Goal: Task Accomplishment & Management: Use online tool/utility

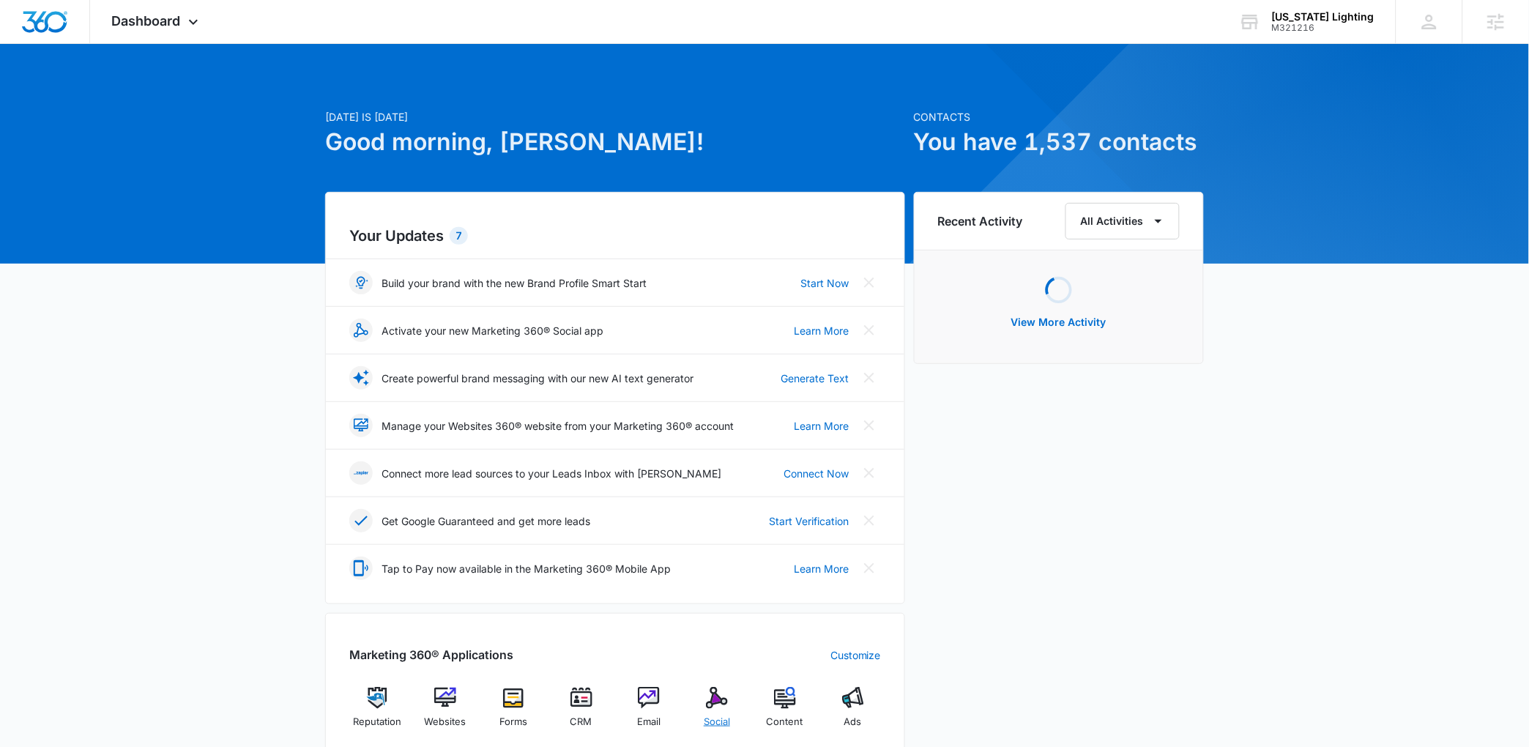
click at [731, 694] on div "Social" at bounding box center [717, 713] width 56 height 53
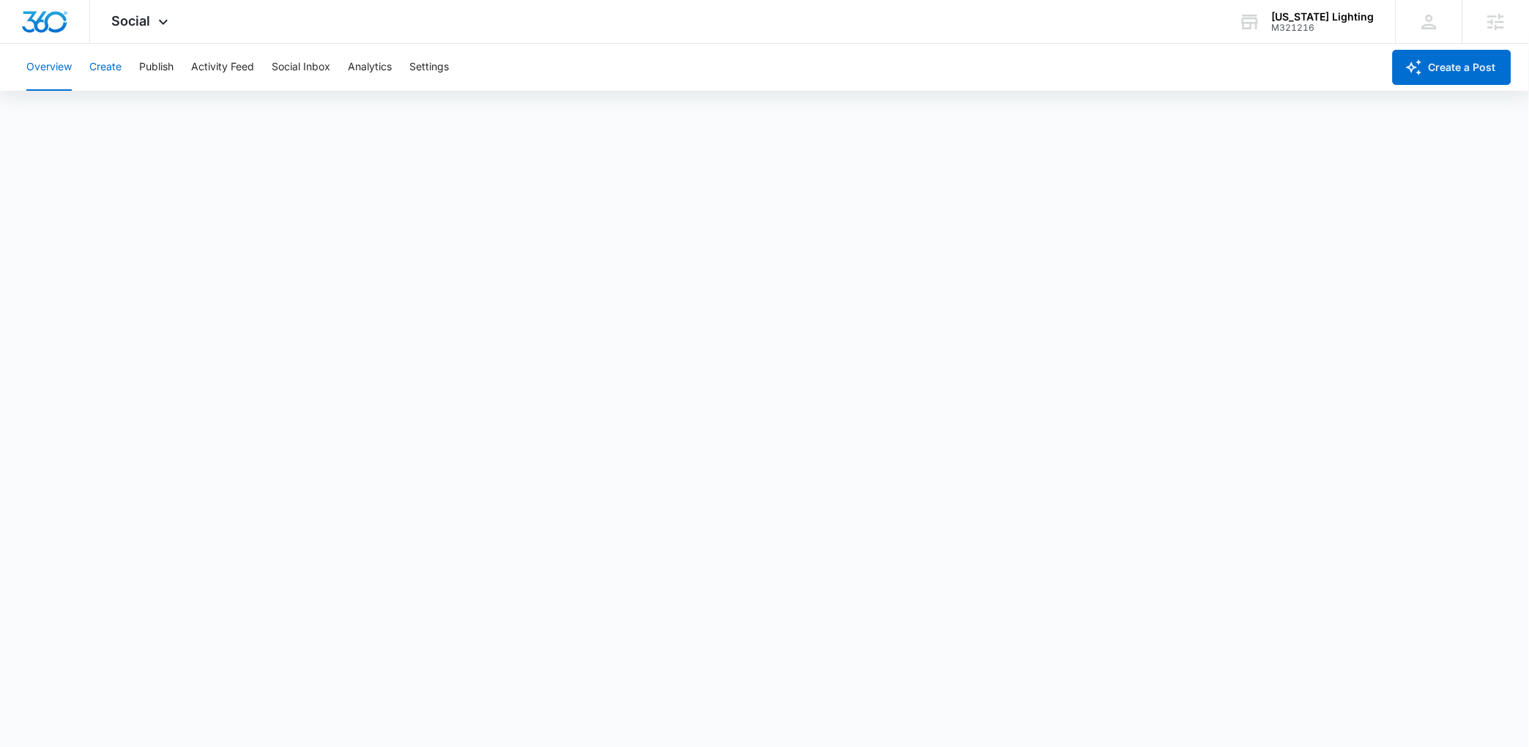
click at [108, 72] on button "Create" at bounding box center [105, 67] width 32 height 47
click at [157, 63] on button "Publish" at bounding box center [156, 67] width 34 height 47
click at [137, 119] on button "Schedules" at bounding box center [112, 112] width 50 height 41
click at [64, 113] on button "Calendar" at bounding box center [47, 112] width 43 height 41
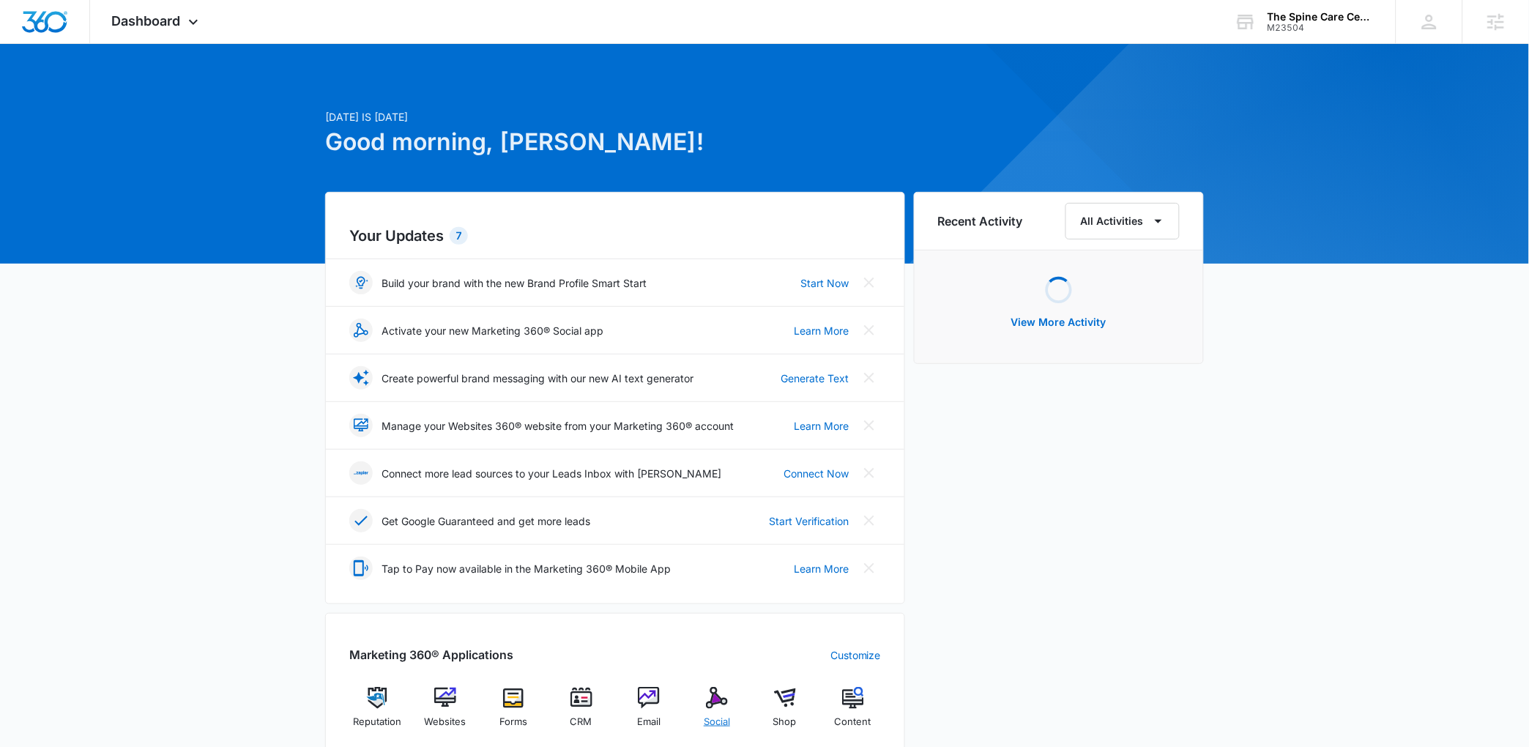
click at [704, 691] on div "Social" at bounding box center [717, 713] width 56 height 53
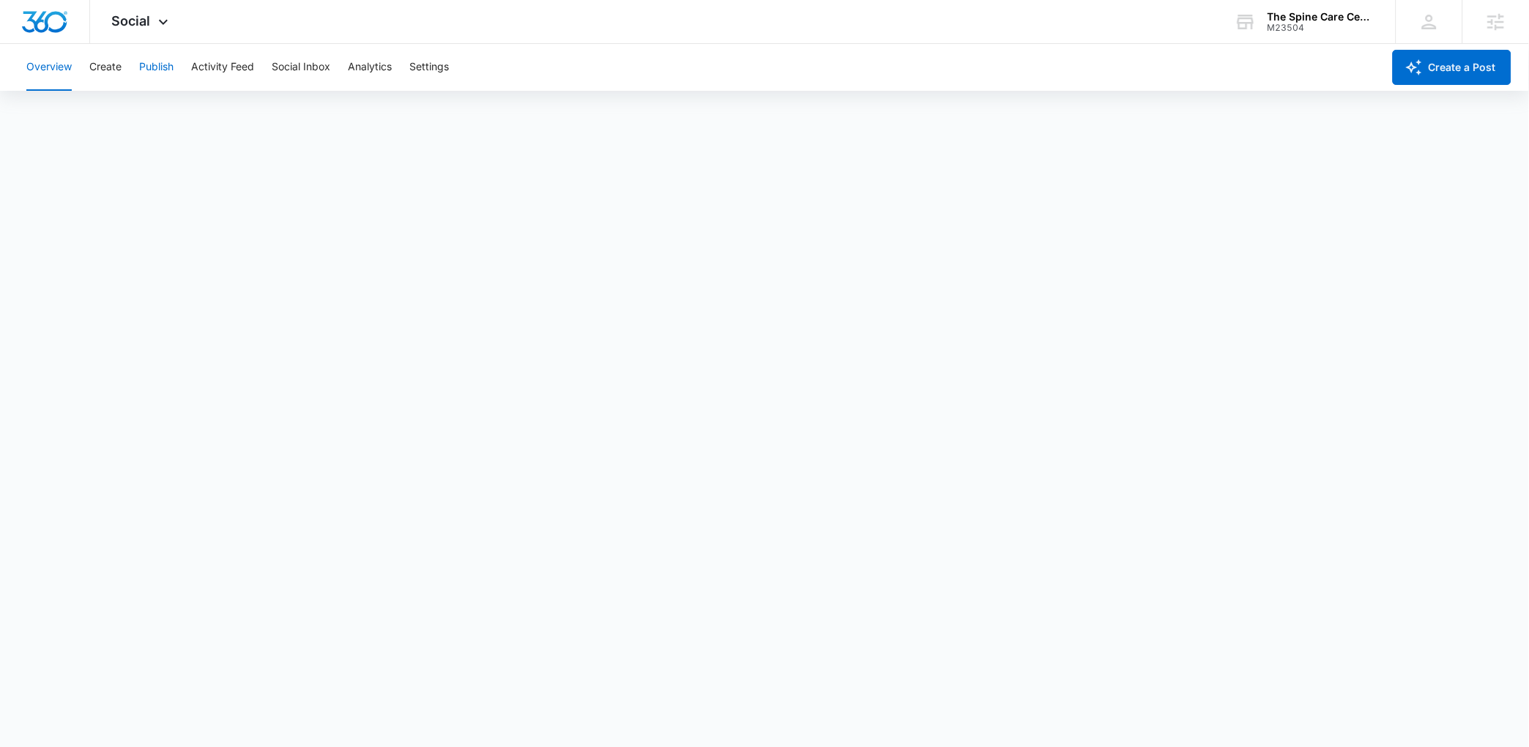
click at [148, 73] on button "Publish" at bounding box center [156, 67] width 34 height 47
click at [105, 75] on button "Create" at bounding box center [105, 67] width 32 height 47
click at [146, 102] on button "Approvals" at bounding box center [143, 112] width 49 height 41
click at [173, 68] on button "Publish" at bounding box center [156, 67] width 34 height 47
click at [133, 111] on button "Schedules" at bounding box center [112, 112] width 50 height 41
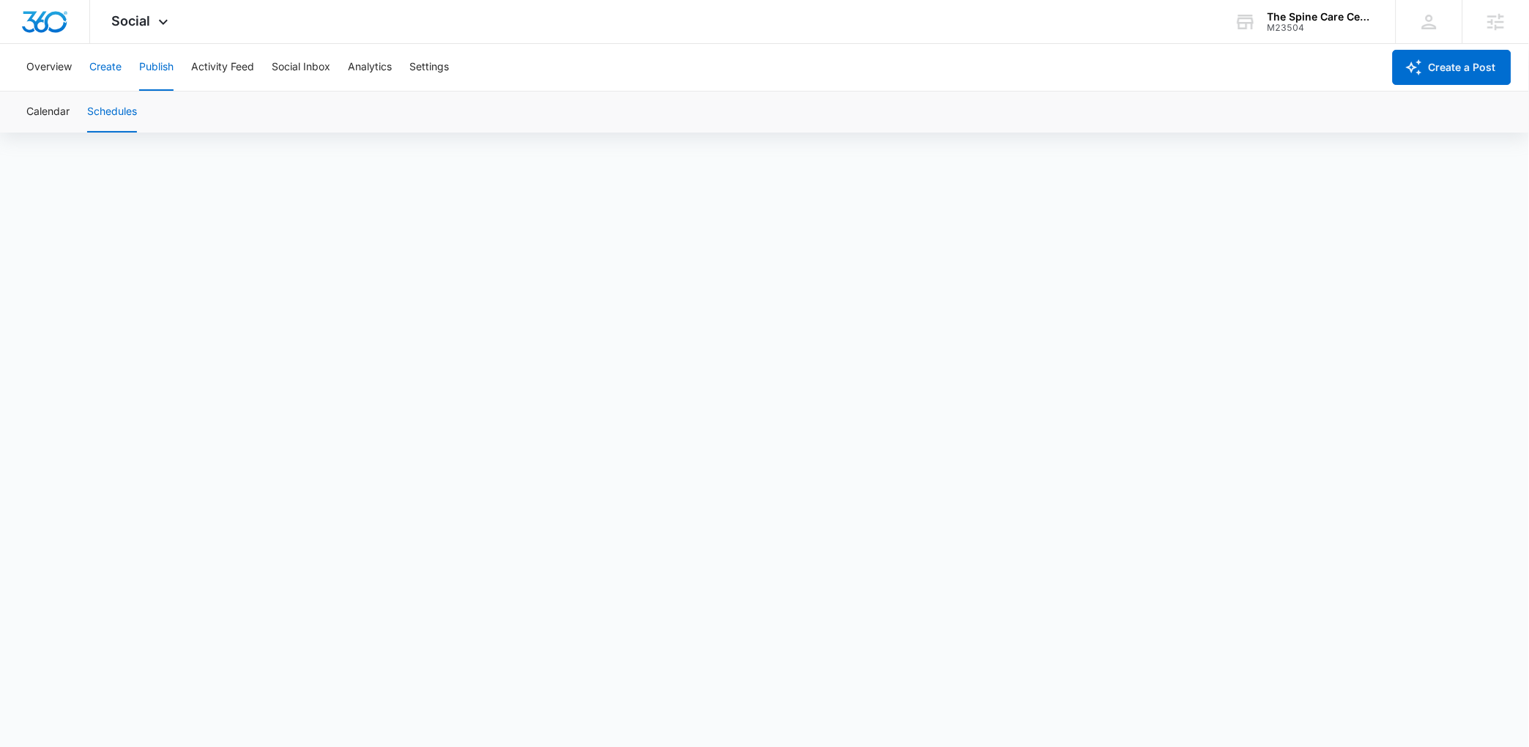
click at [105, 69] on button "Create" at bounding box center [105, 67] width 32 height 47
click at [154, 104] on button "Approvals" at bounding box center [143, 112] width 49 height 41
click at [99, 68] on button "Create" at bounding box center [105, 67] width 32 height 47
click at [151, 109] on button "Approvals" at bounding box center [143, 112] width 49 height 41
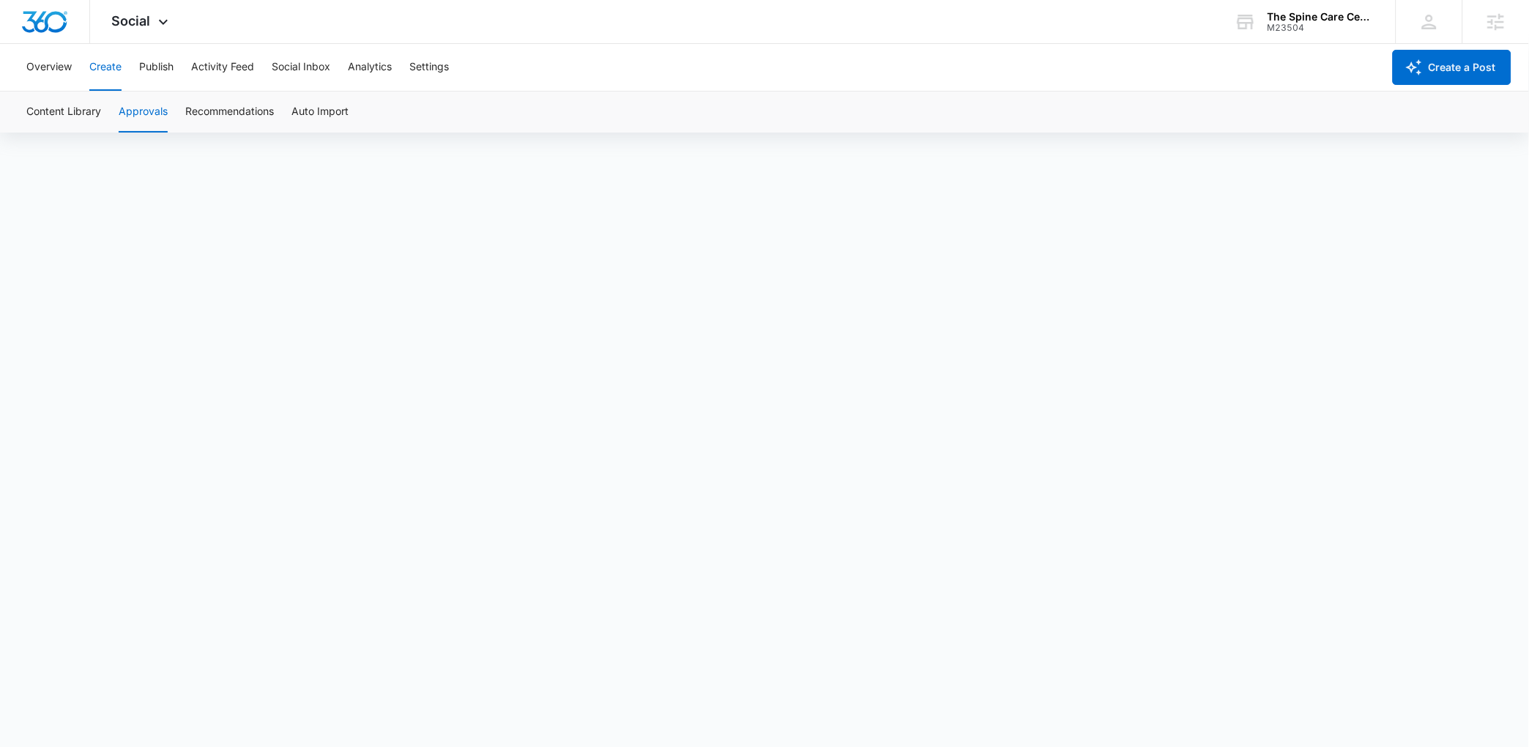
click at [111, 74] on button "Create" at bounding box center [105, 67] width 32 height 47
click at [147, 118] on button "Approvals" at bounding box center [143, 112] width 49 height 41
